Goal: Find contact information: Find contact information

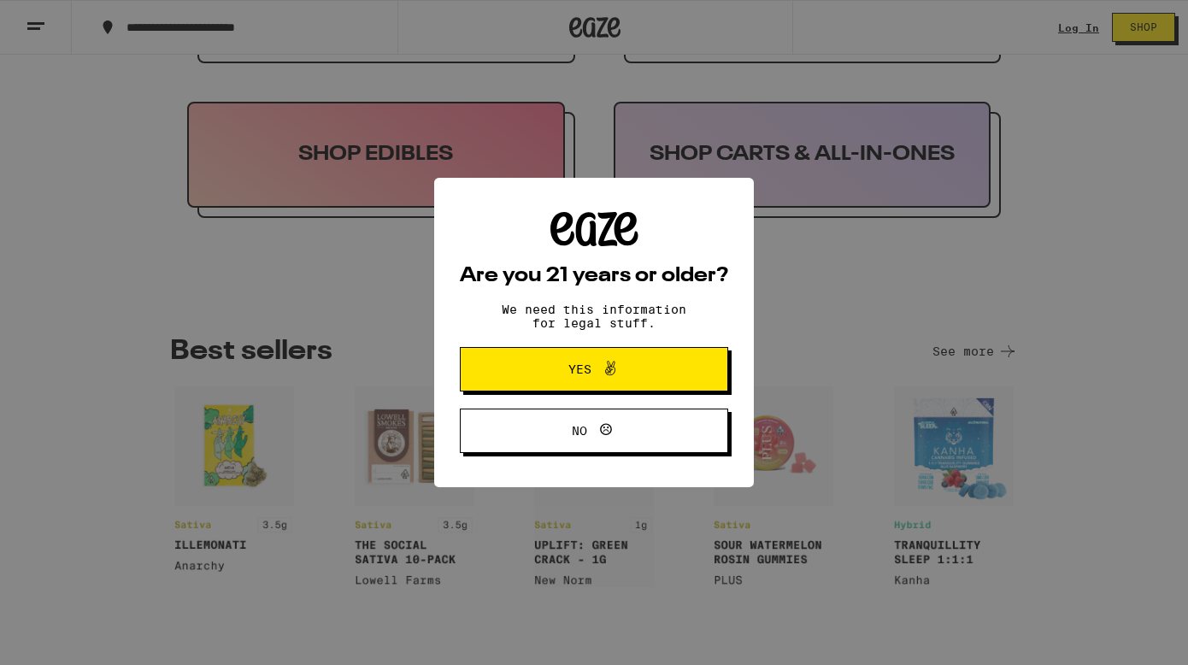
click at [652, 351] on button "Yes" at bounding box center [594, 369] width 268 height 44
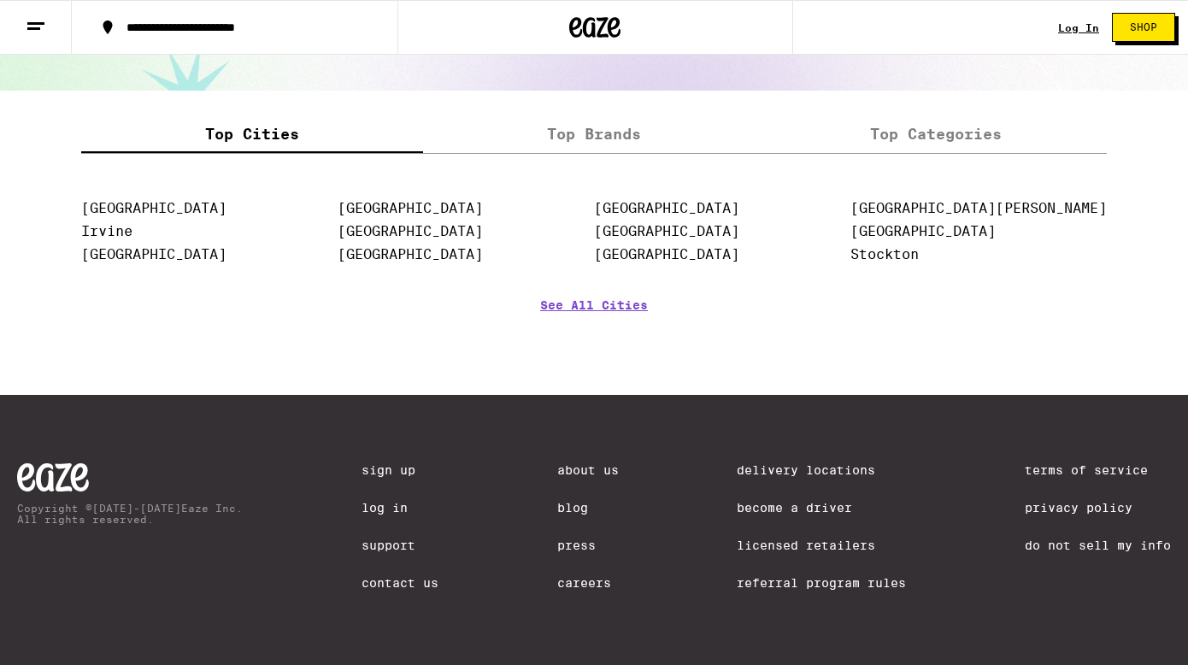
scroll to position [2173, 0]
click at [597, 463] on link "About Us" at bounding box center [588, 470] width 62 height 14
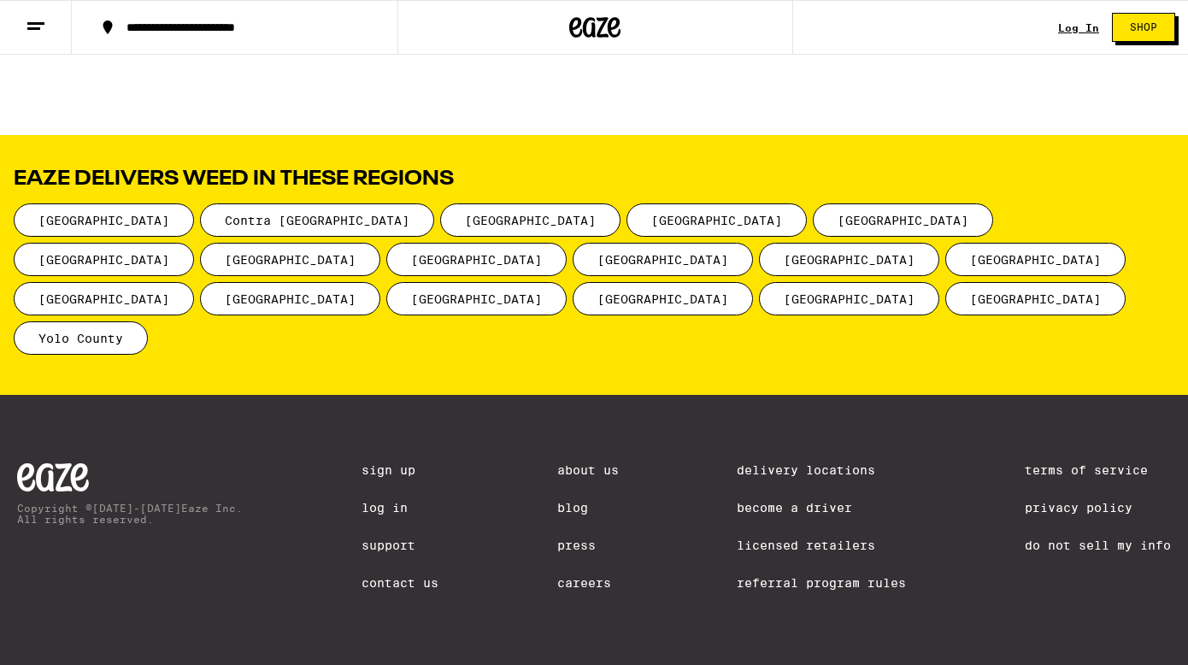
scroll to position [2223, 0]
click at [384, 580] on link "Contact Us" at bounding box center [399, 583] width 77 height 14
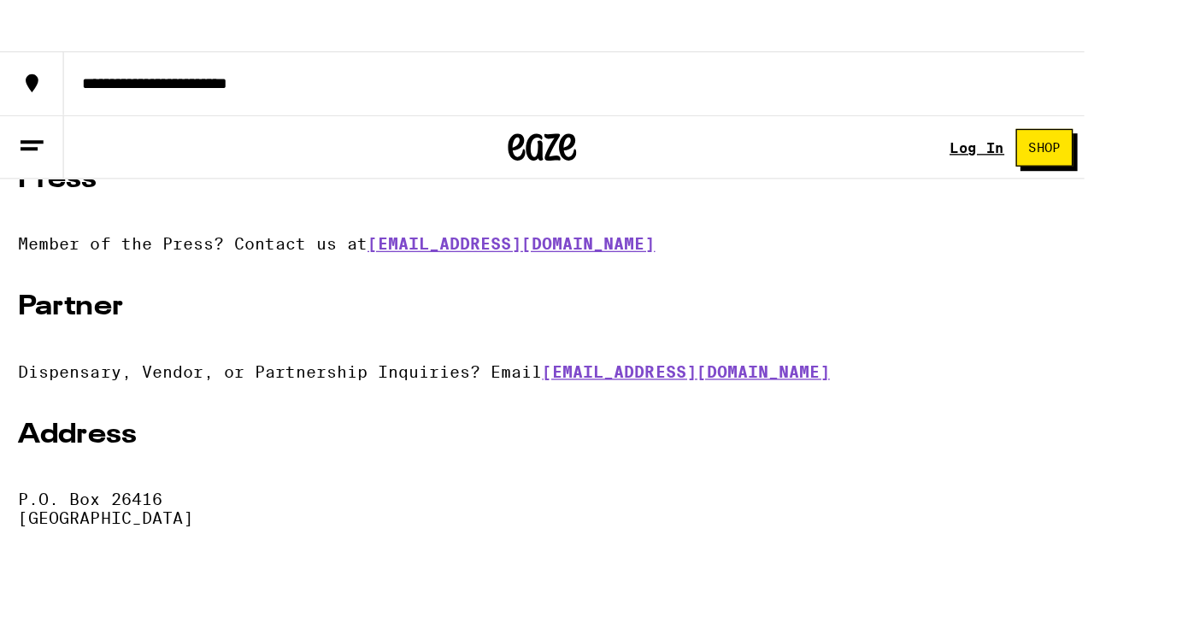
scroll to position [459, 0]
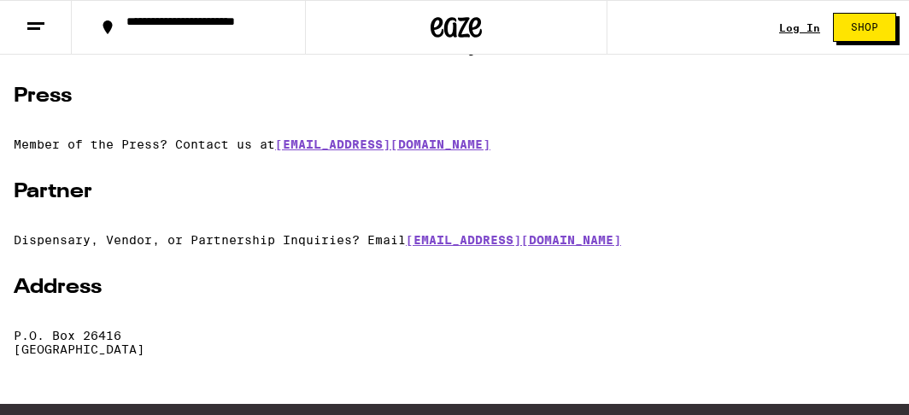
drag, startPoint x: 217, startPoint y: 364, endPoint x: 1, endPoint y: 344, distance: 217.0
click at [2, 344] on article "Support Visit our Help Center for live chat and e-mail support. Law Enforcement…" at bounding box center [454, 116] width 909 height 504
copy p "P.O. [GEOGRAPHIC_DATA]"
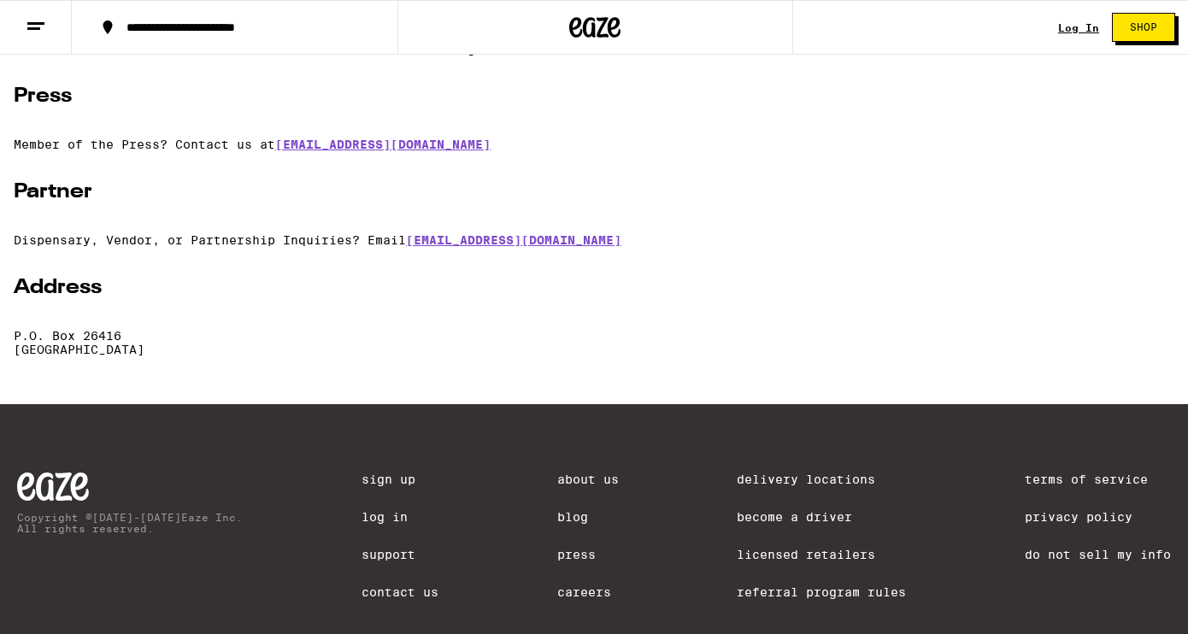
click at [965, 204] on h2 "Partner" at bounding box center [594, 192] width 1160 height 27
